Goal: Task Accomplishment & Management: Complete application form

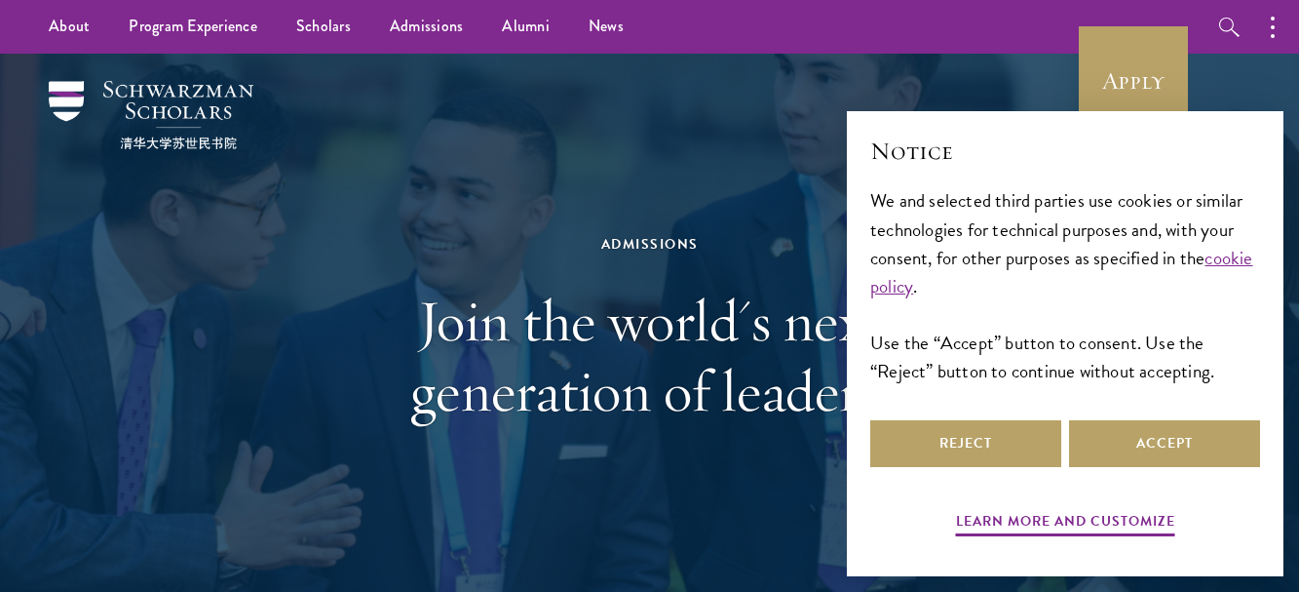
click at [887, 31] on div "About Overview Leadership Donors Program Experience Overview Curriculum Student…" at bounding box center [649, 27] width 1299 height 54
click at [993, 440] on button "Reject" at bounding box center [965, 443] width 191 height 47
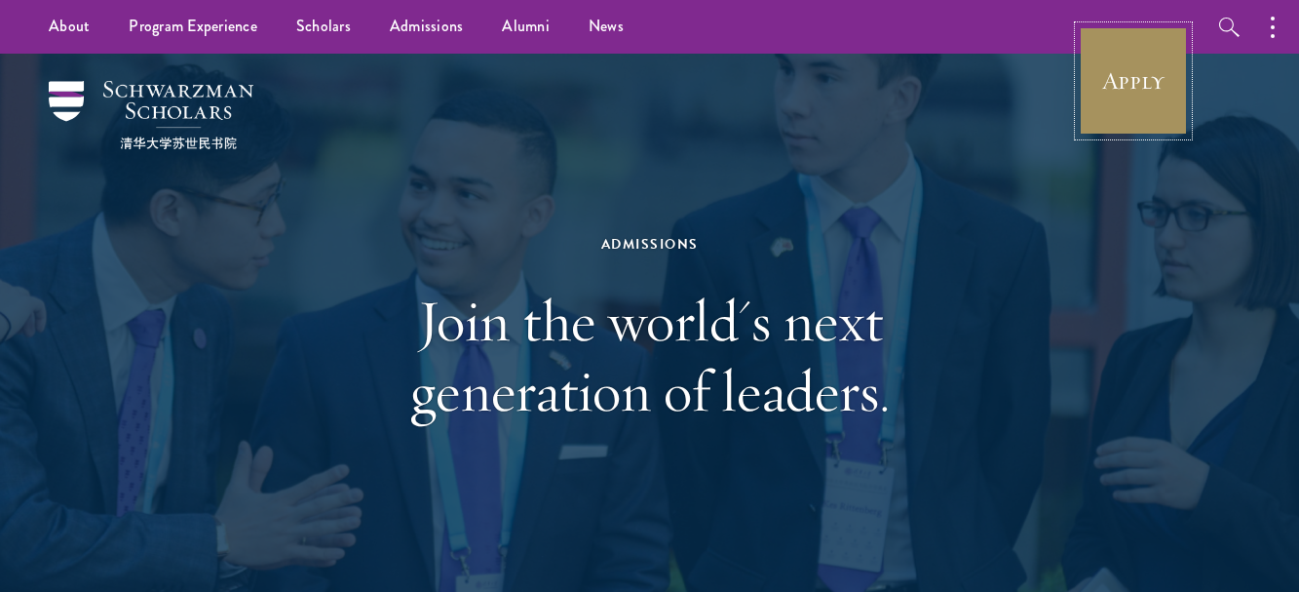
click at [1124, 84] on link "Apply" at bounding box center [1133, 80] width 109 height 109
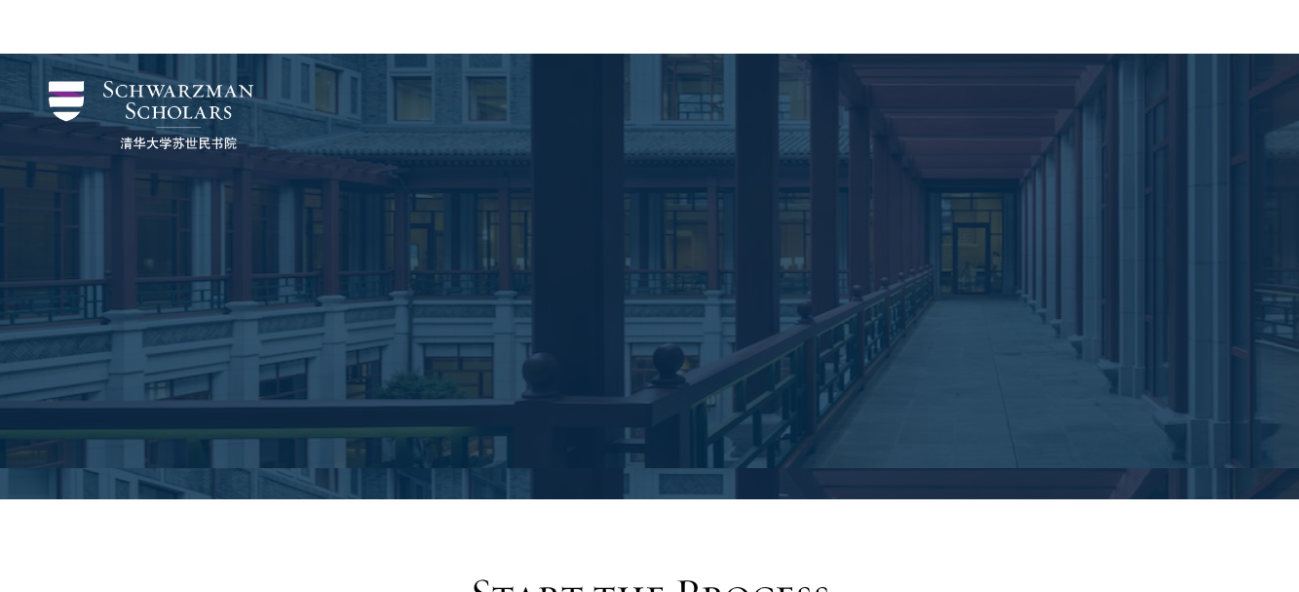
scroll to position [2060, 0]
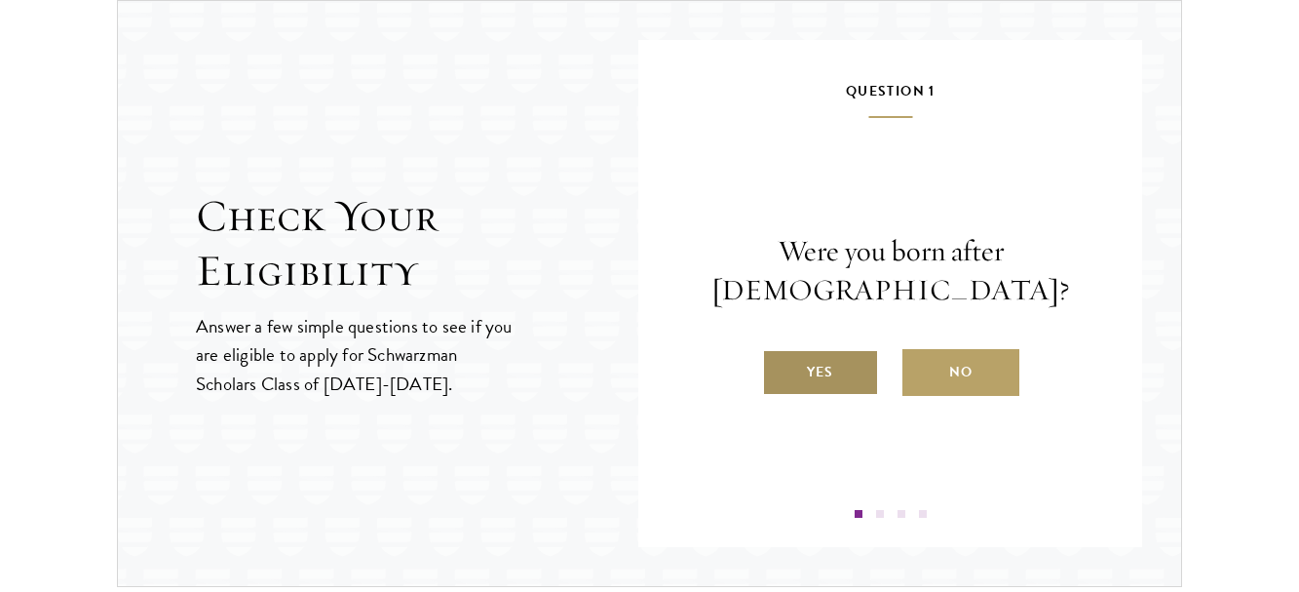
click at [812, 366] on label "Yes" at bounding box center [820, 372] width 117 height 47
click at [780, 366] on input "Yes" at bounding box center [771, 360] width 18 height 18
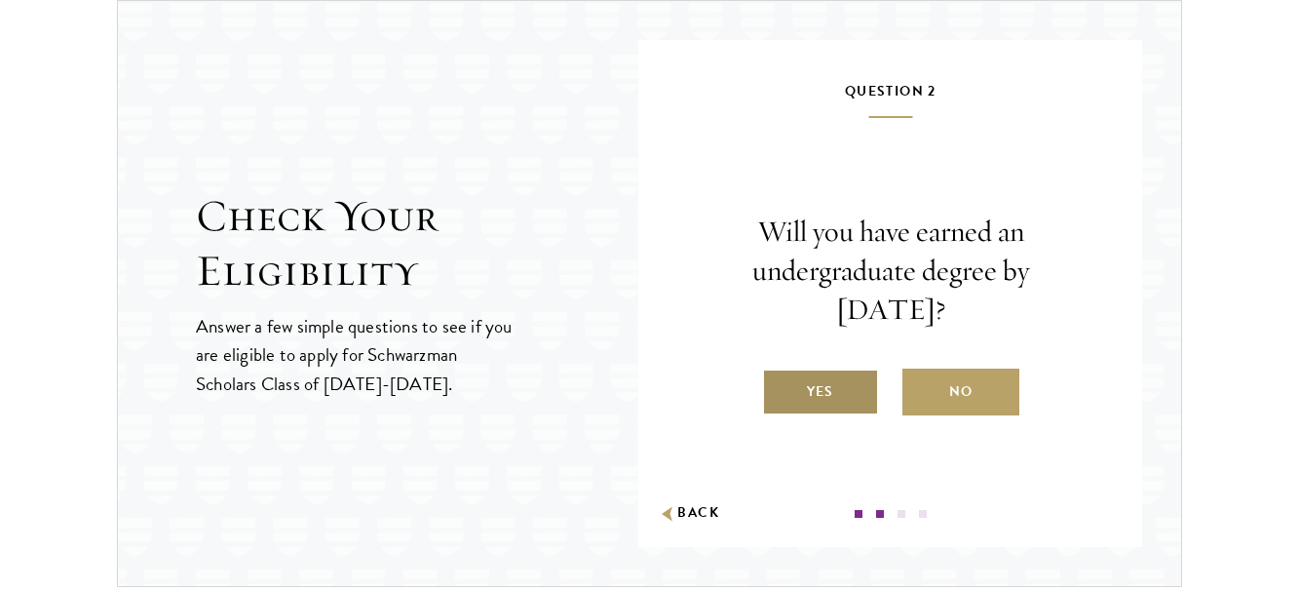
click at [814, 389] on label "Yes" at bounding box center [820, 391] width 117 height 47
click at [780, 388] on input "Yes" at bounding box center [771, 379] width 18 height 18
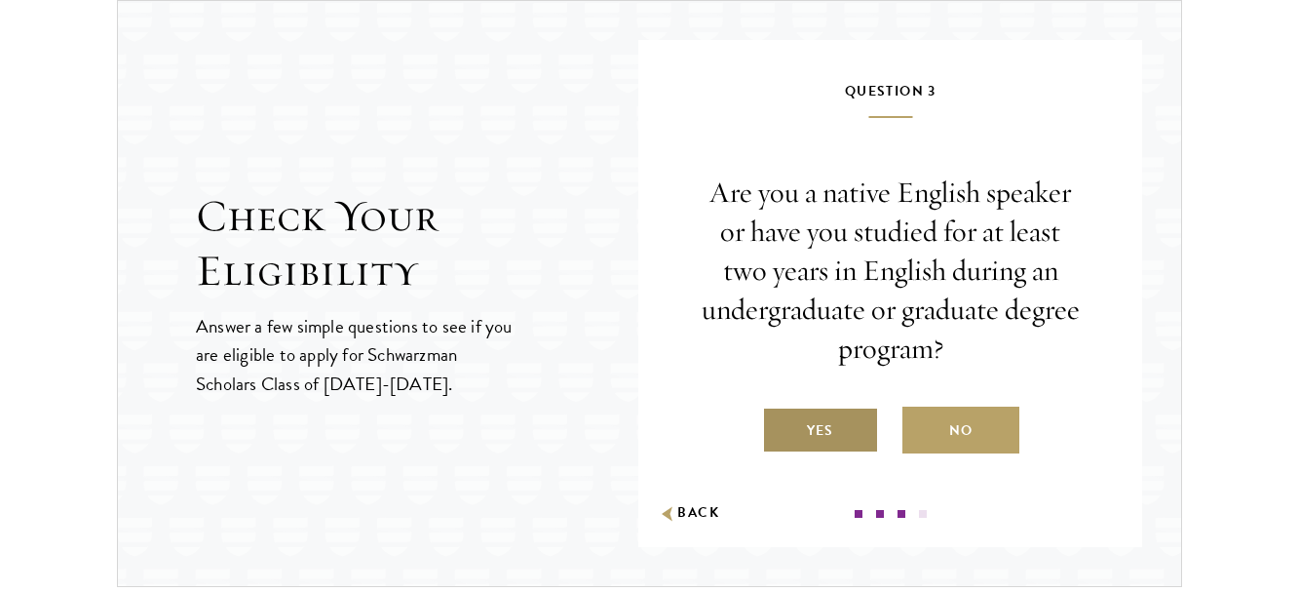
click at [820, 431] on label "Yes" at bounding box center [820, 429] width 117 height 47
click at [780, 427] on input "Yes" at bounding box center [771, 418] width 18 height 18
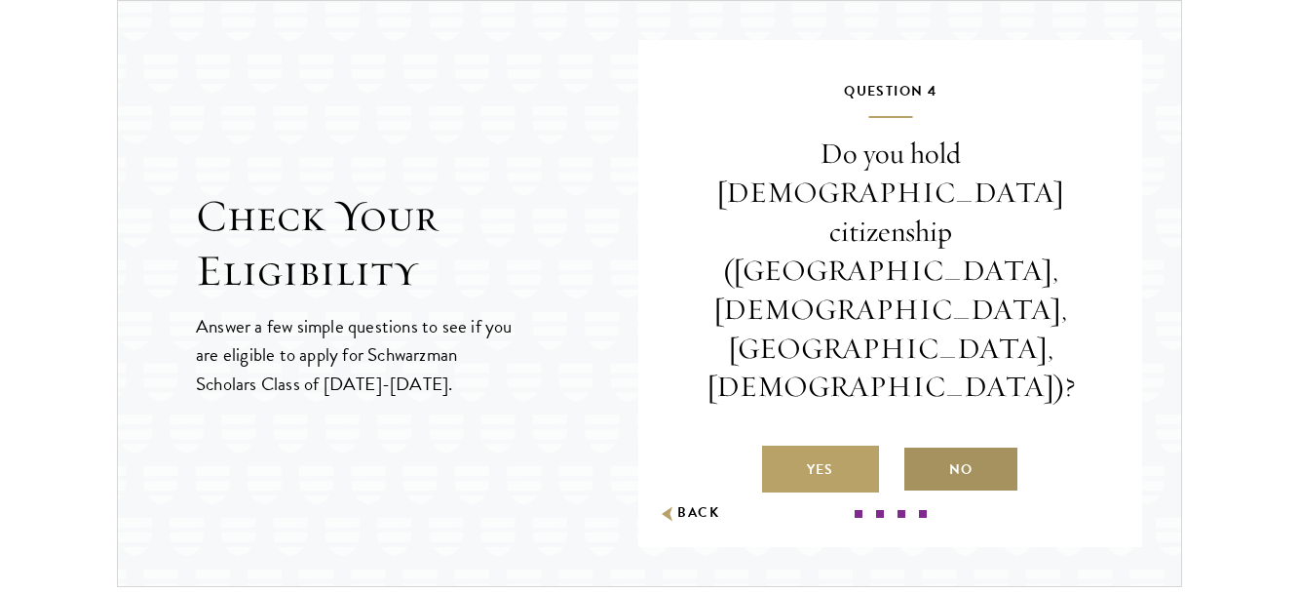
click at [972, 445] on label "No" at bounding box center [960, 468] width 117 height 47
click at [920, 448] on input "No" at bounding box center [911, 457] width 18 height 18
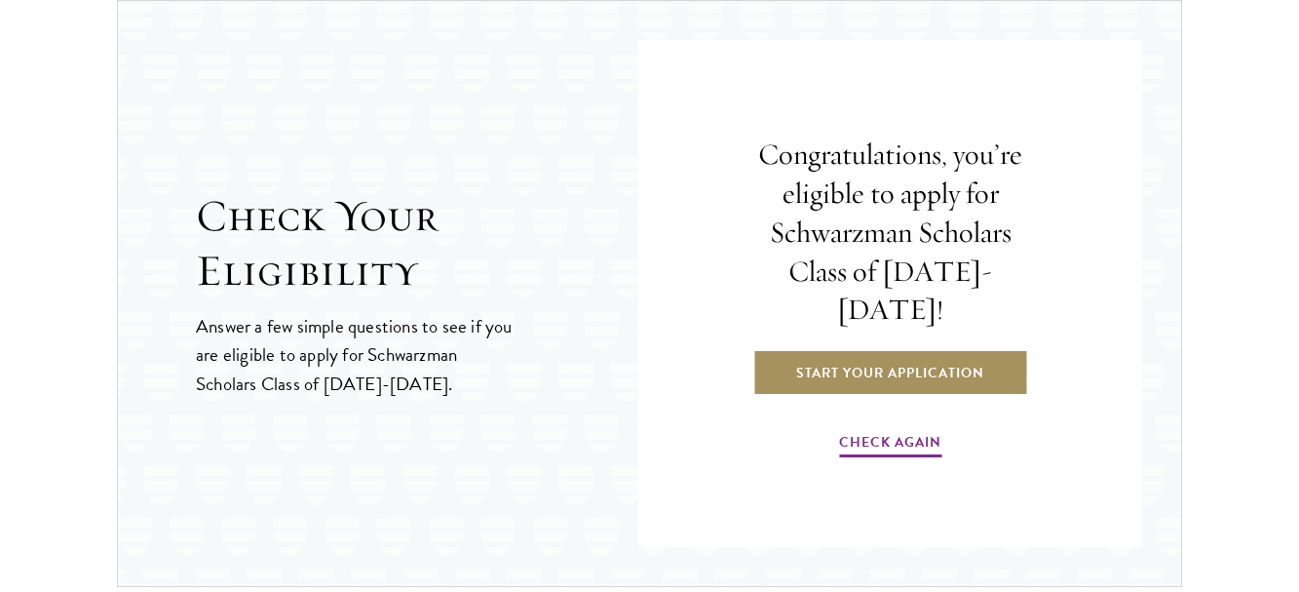
click at [872, 350] on link "Start Your Application" at bounding box center [890, 372] width 276 height 47
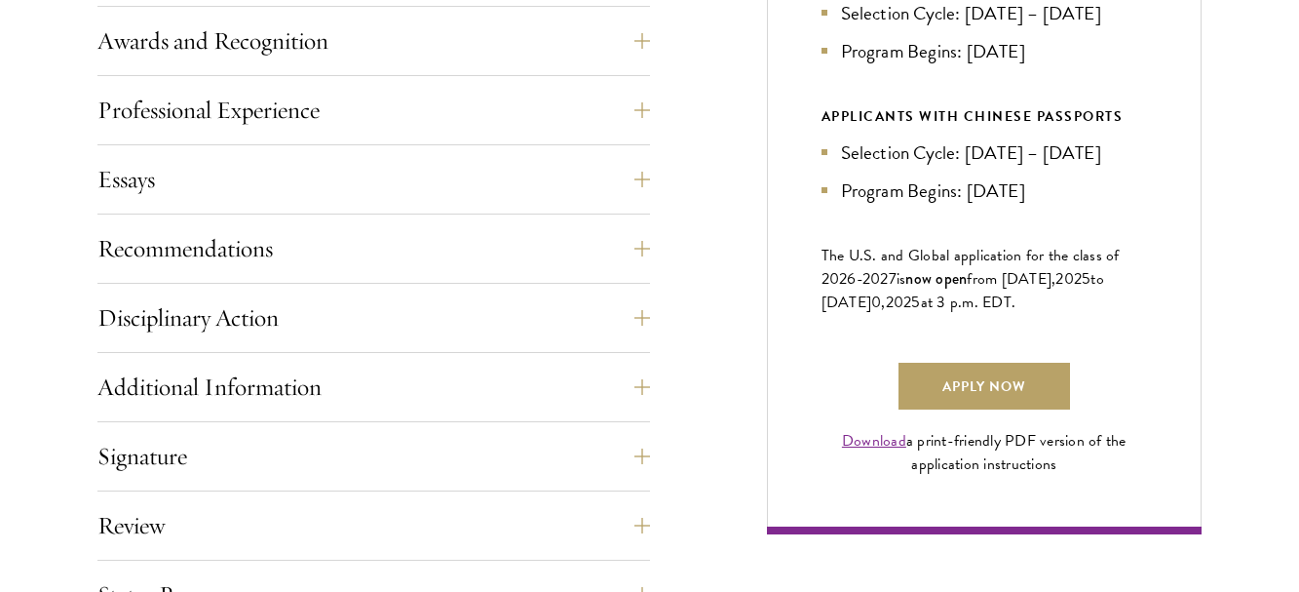
scroll to position [1292, 0]
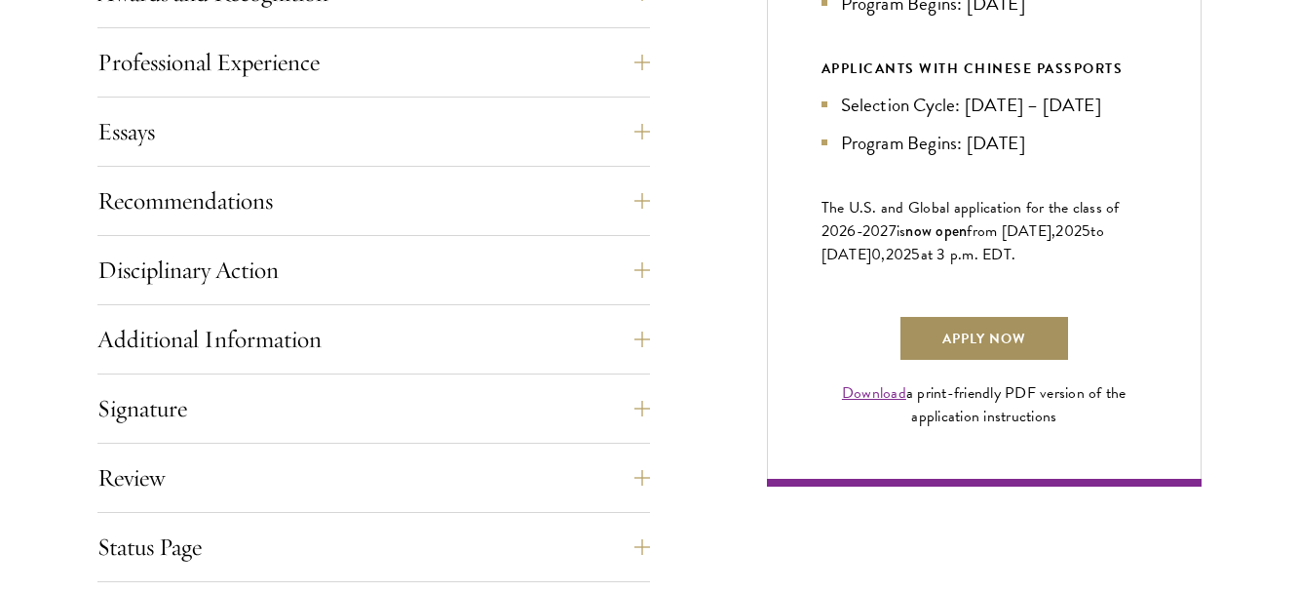
click at [963, 336] on link "Apply Now" at bounding box center [985, 338] width 172 height 47
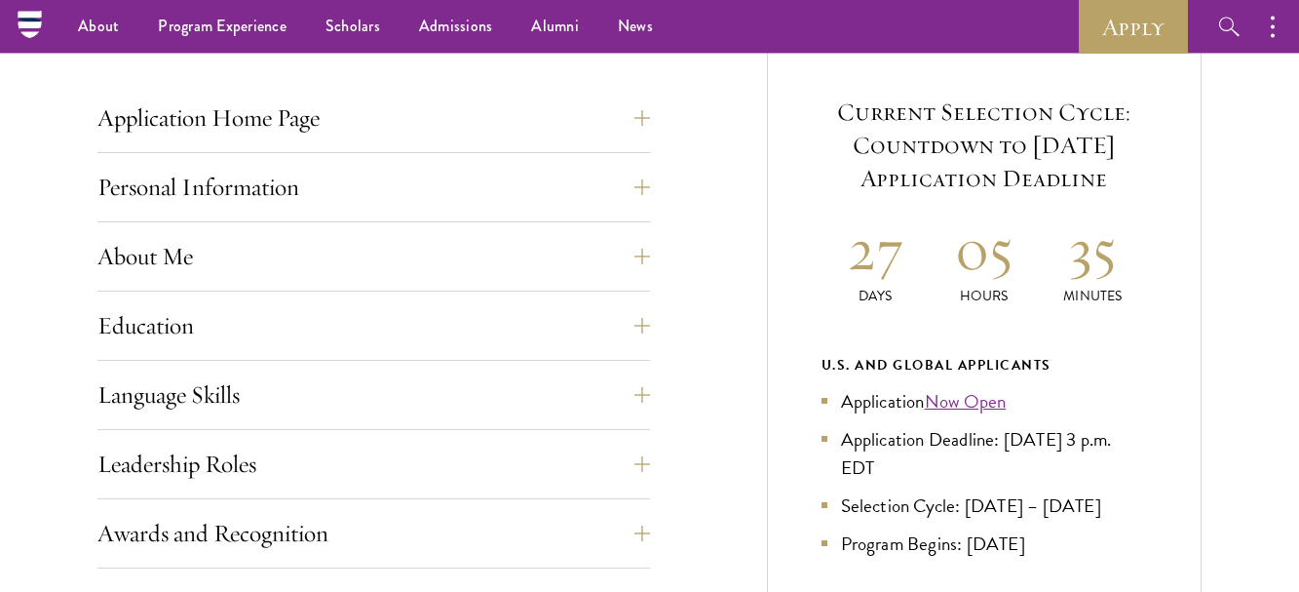
scroll to position [524, 0]
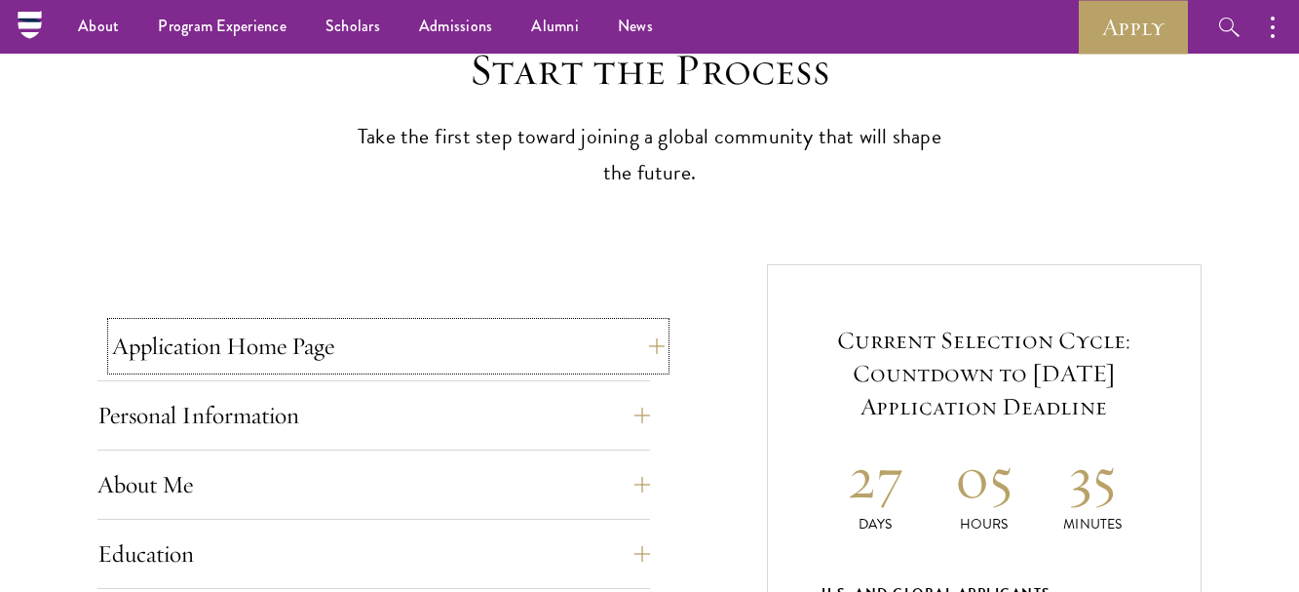
click at [212, 348] on button "Application Home Page" at bounding box center [388, 346] width 553 height 47
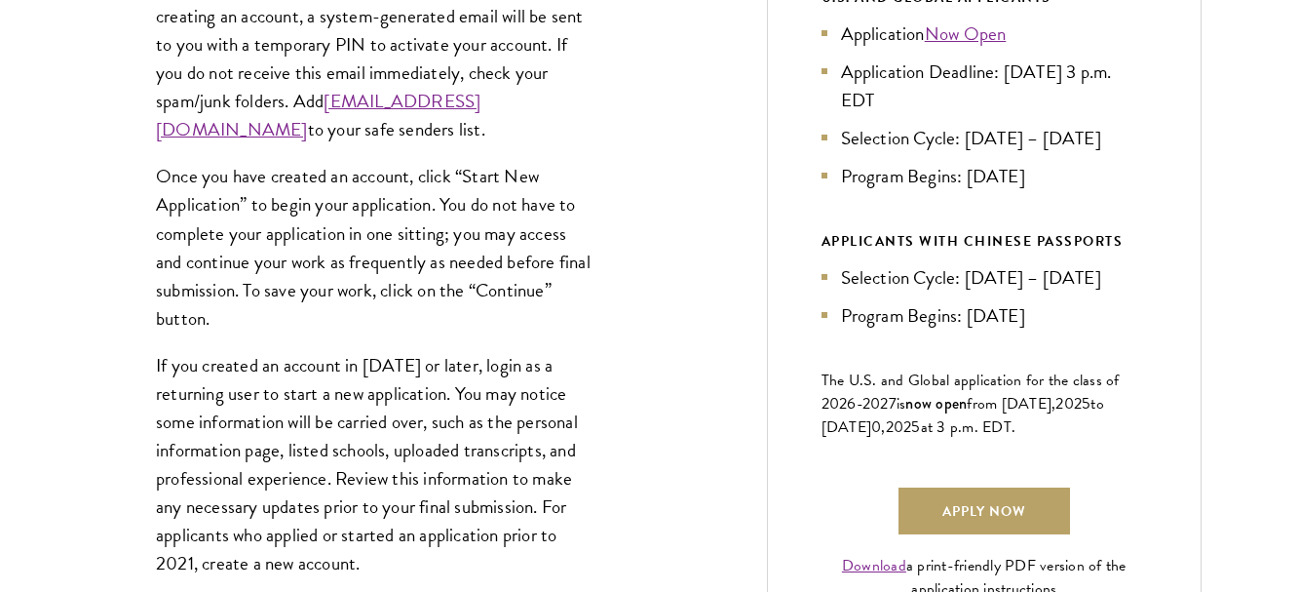
scroll to position [1121, 0]
click at [314, 129] on link "admissions@schwarzmanscholars.org" at bounding box center [318, 114] width 325 height 57
